Goal: Information Seeking & Learning: Learn about a topic

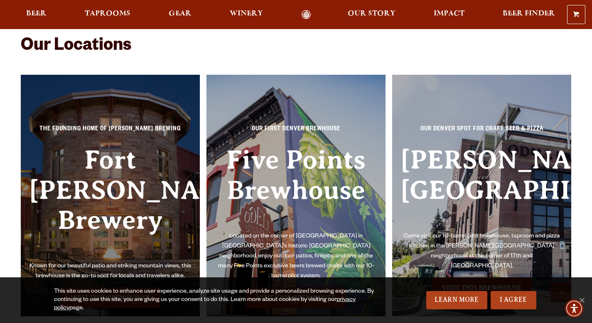
scroll to position [1823, 0]
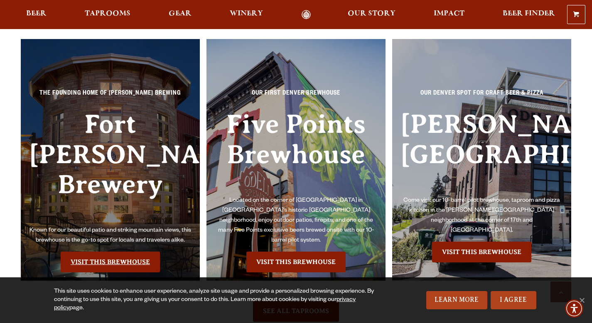
click at [96, 252] on link "Visit this Brewhouse" at bounding box center [110, 262] width 99 height 21
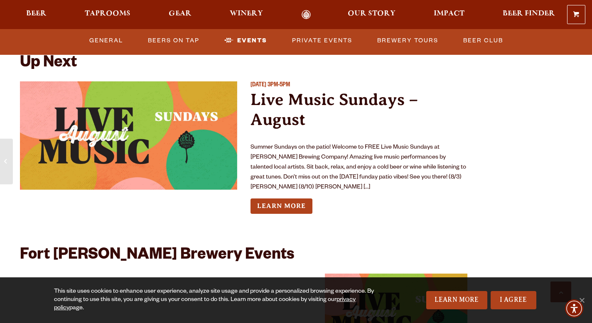
scroll to position [1801, 0]
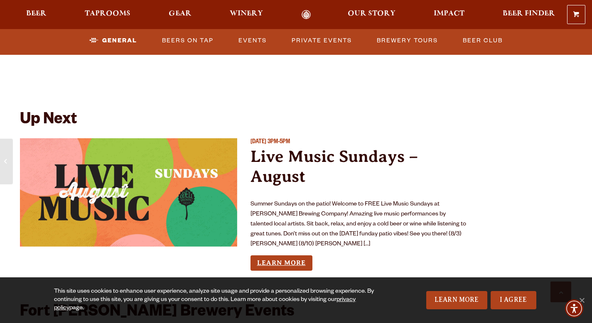
click at [280, 255] on link "Learn More" at bounding box center [281, 262] width 62 height 15
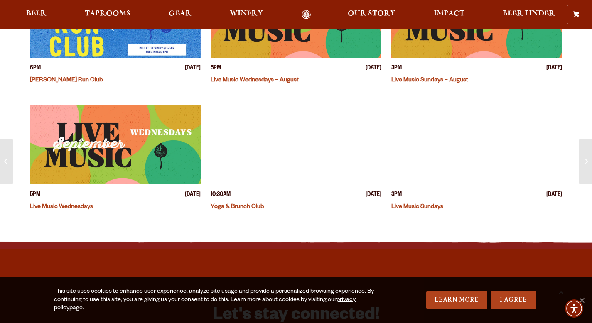
scroll to position [250, 0]
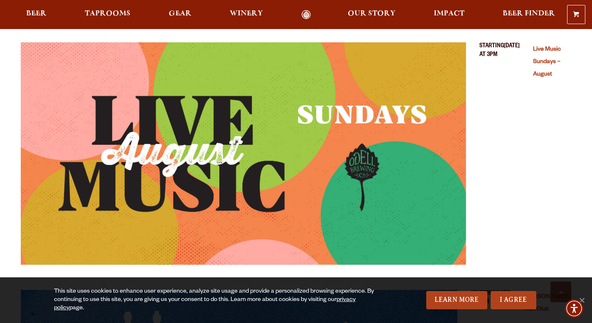
scroll to position [3042, 0]
